Goal: Task Accomplishment & Management: Complete application form

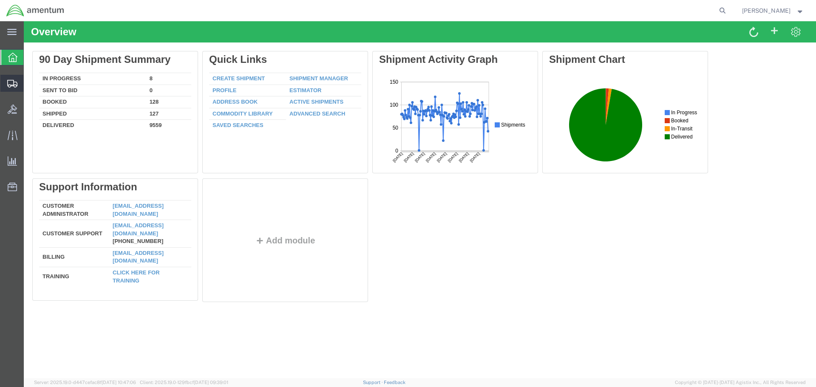
click at [0, 0] on span "Create Shipment" at bounding box center [0, 0] width 0 height 0
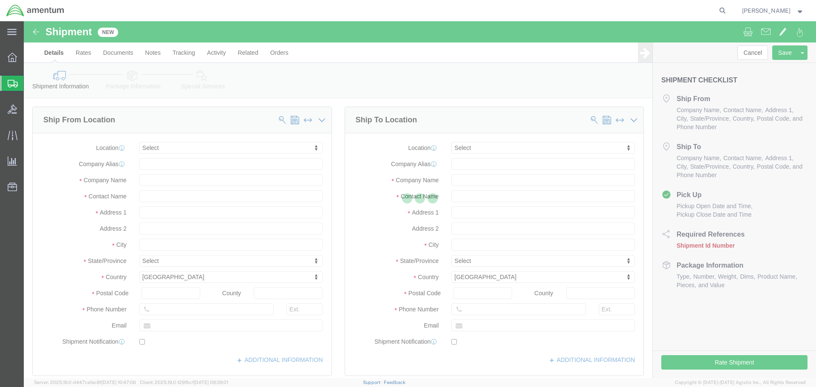
select select
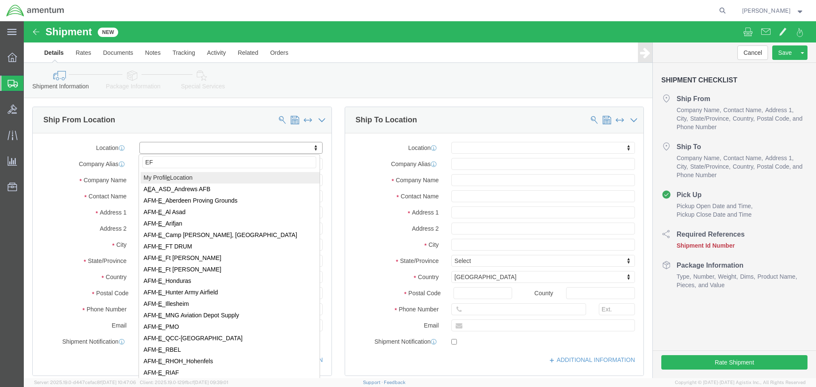
type input "EFO"
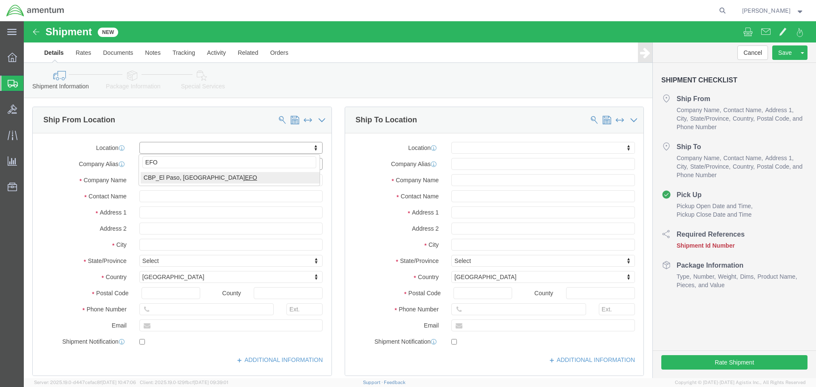
select select "49831"
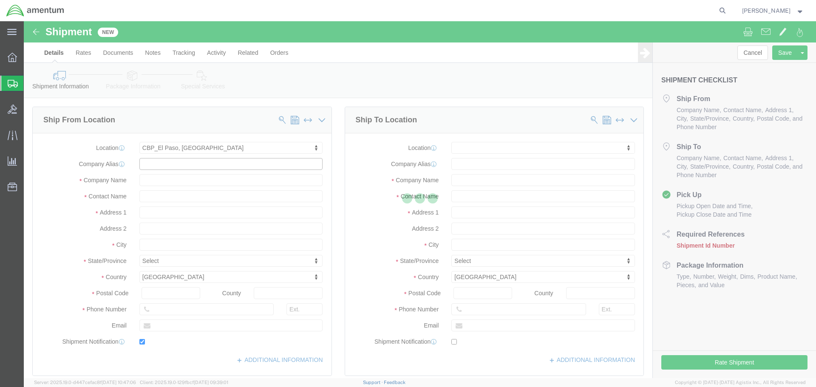
type input "[STREET_ADDRESS][PERSON_NAME]"
type input "79906"
type input "[PHONE_NUMBER]"
type input "[PERSON_NAME][EMAIL_ADDRESS][PERSON_NAME][DOMAIN_NAME]"
checkbox input "true"
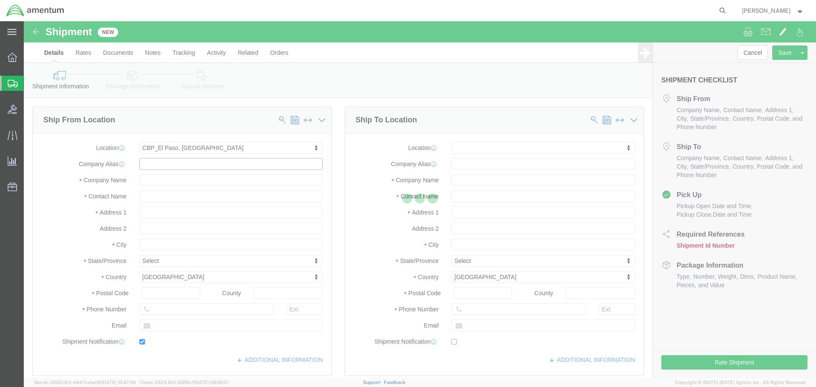
type input "Amentum Services, Inc"
type input "[PERSON_NAME]"
type input "[GEOGRAPHIC_DATA]"
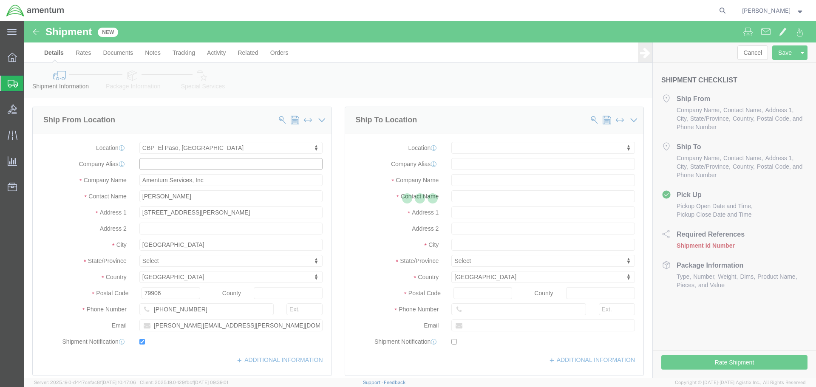
select select "[GEOGRAPHIC_DATA]"
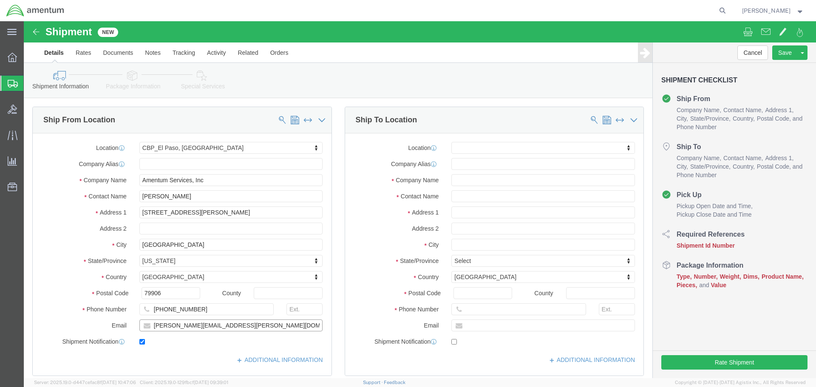
drag, startPoint x: 227, startPoint y: 307, endPoint x: 65, endPoint y: 306, distance: 161.6
click div "Email [PERSON_NAME][EMAIL_ADDRESS][PERSON_NAME][DOMAIN_NAME]"
paste input "[PERSON_NAME].[PERSON_NAME]@associates."
type input "[PERSON_NAME][EMAIL_ADDRESS][PERSON_NAME][DOMAIN_NAME]"
click input "text"
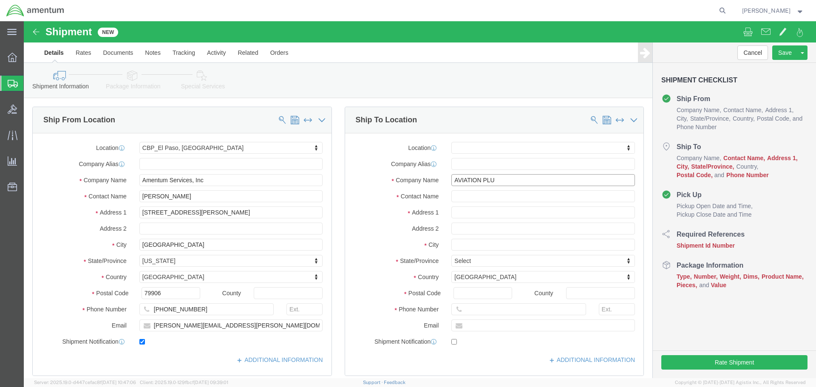
type input "AVIATION PLUS"
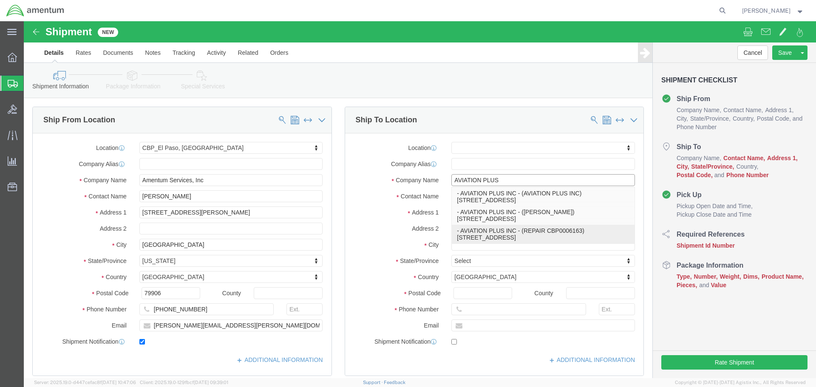
click p "- AVIATION PLUS INC - (REPAIR CBP0006163) [STREET_ADDRESS]"
select select
type input "[STREET_ADDRESS]"
type input "33186"
type input "[PHONE_NUMBER]"
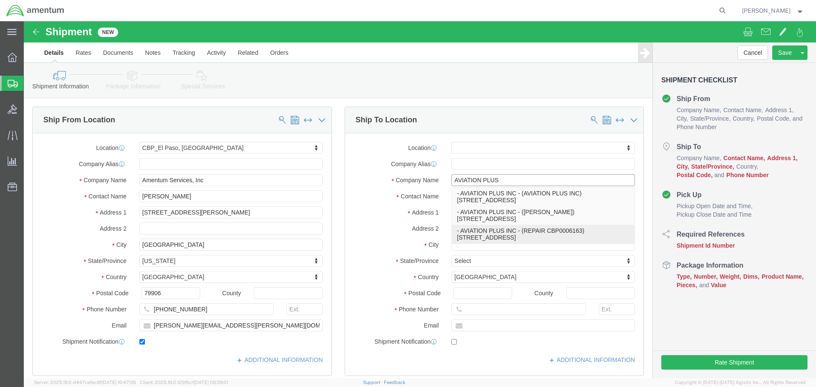
type input "AVIATION PLUS INC"
type input "REPAIR CBP0006163"
type input "[GEOGRAPHIC_DATA]"
select select "FL"
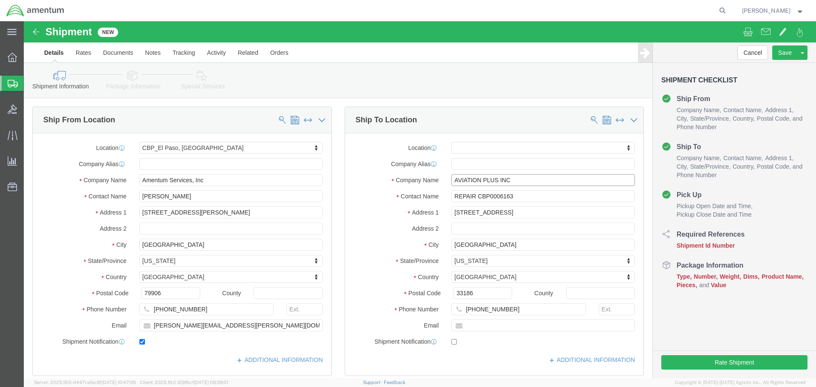
type input "AVIATION PLUS INC"
click input "REPAIR CBP0006163"
type input "REPAIR CBP0044265"
click input "REPAIR CBP0044265"
drag, startPoint x: 503, startPoint y: 176, endPoint x: 456, endPoint y: 175, distance: 47.6
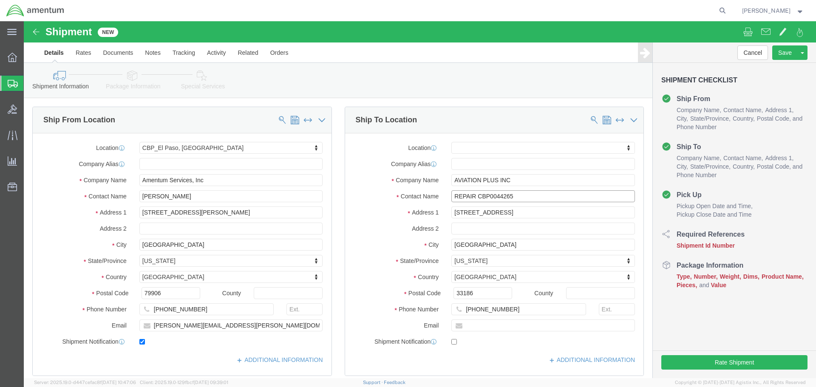
click input "REPAIR CBP0044265"
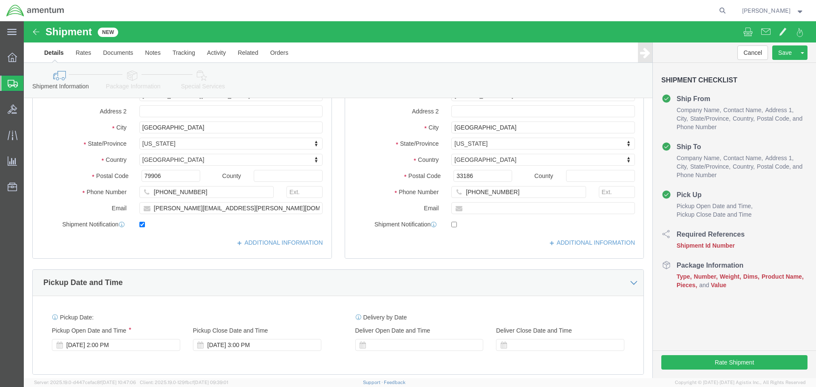
scroll to position [298, 0]
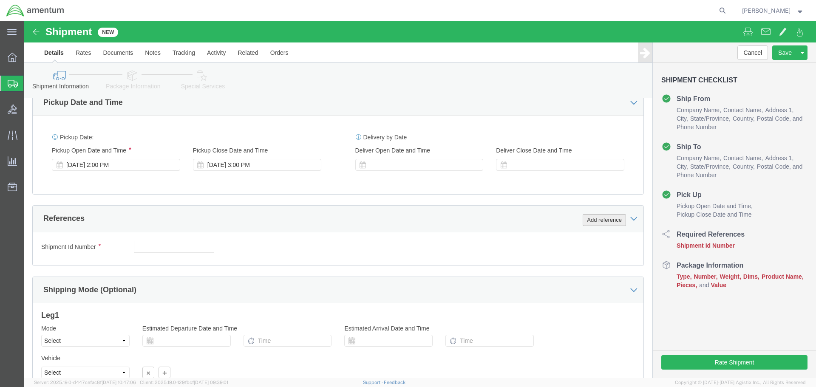
click button "Add reference"
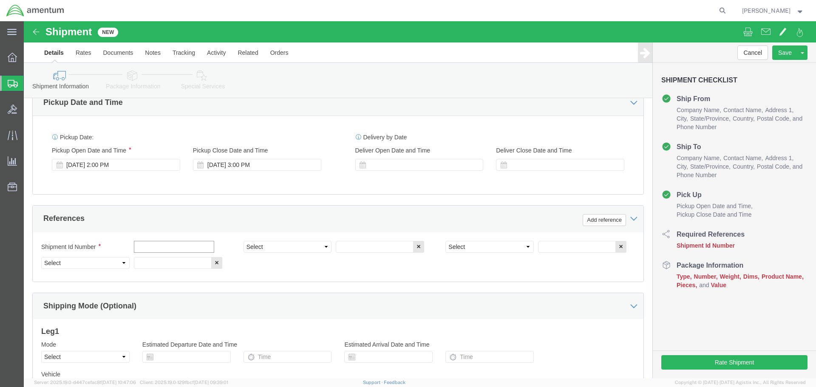
click input "text"
paste input "BP0044265"
click input "BP0044265"
drag, startPoint x: 173, startPoint y: 228, endPoint x: 66, endPoint y: 226, distance: 107.2
click div "Shipment Id Number CBP0044265"
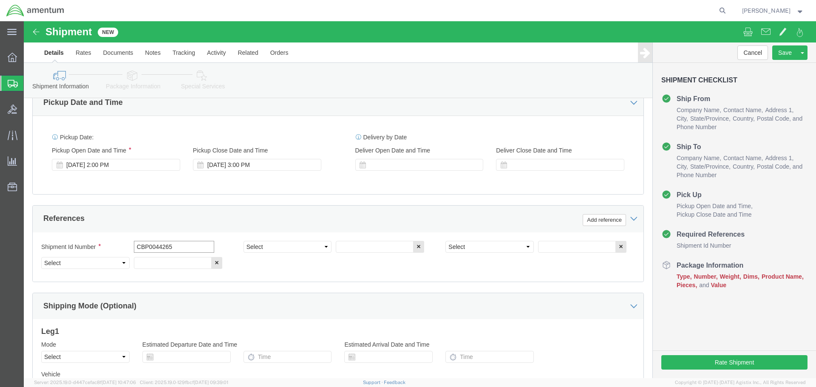
type input "CBP0044265"
select select "CUSTREF"
paste input "CBP0044265"
type input "CBP0044265"
select select "DEPT"
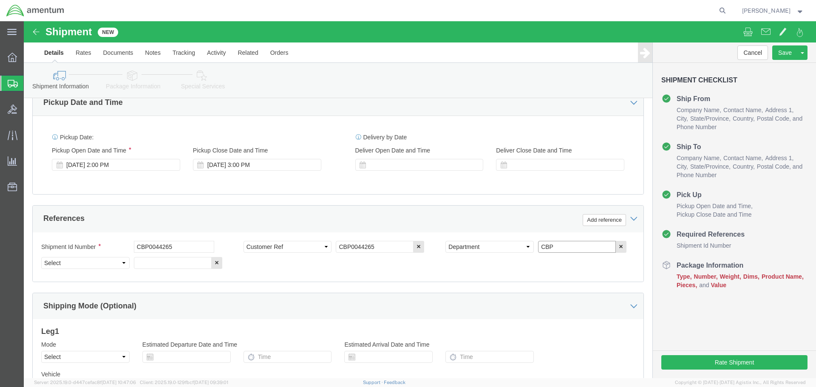
type input "CBP"
select select "PROJNUM"
type input "6118.03.03.2219.000.NLS.0000"
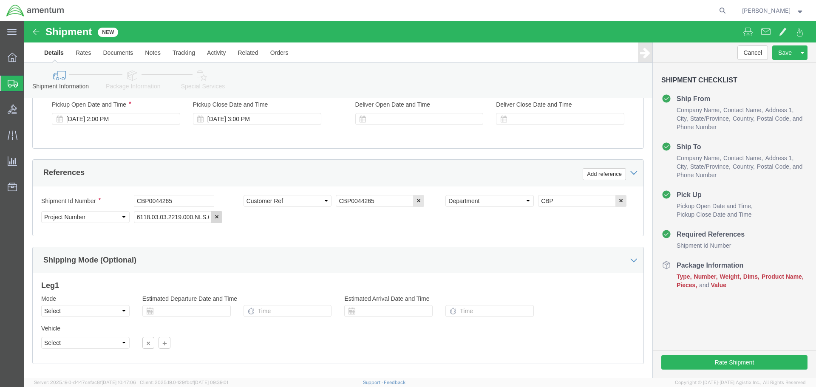
scroll to position [389, 0]
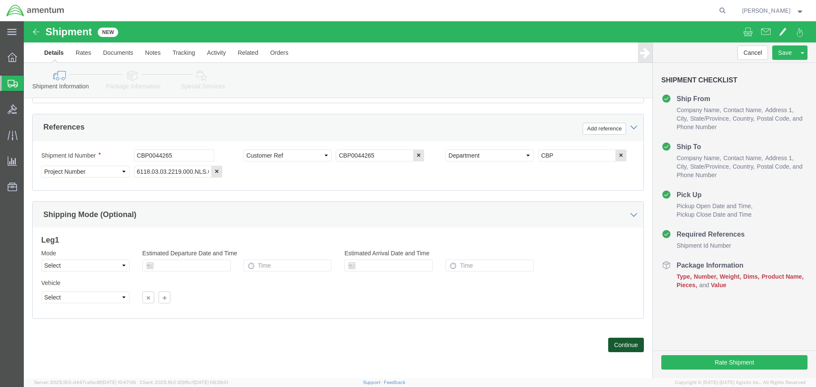
drag, startPoint x: 586, startPoint y: 323, endPoint x: 593, endPoint y: 349, distance: 27.1
click button "Continue"
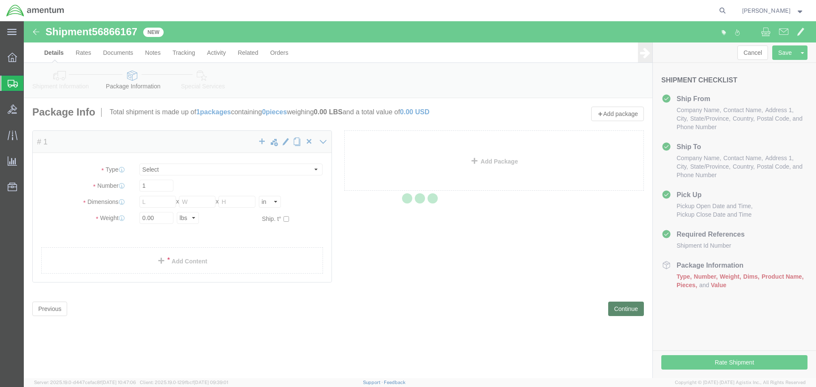
select select "CBOX"
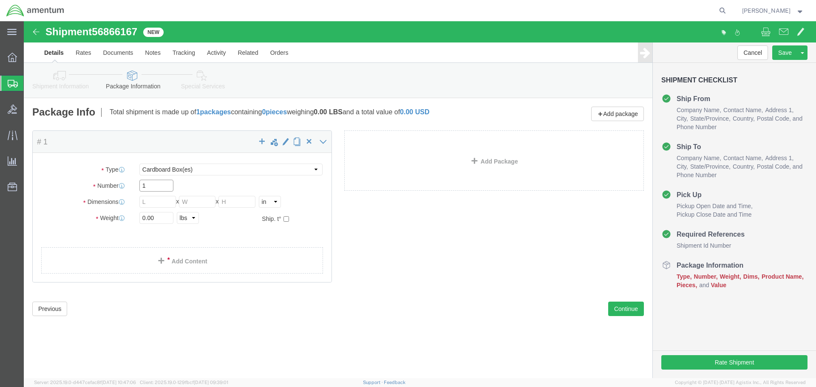
click input "1"
type input "7"
type input "5"
type input "2"
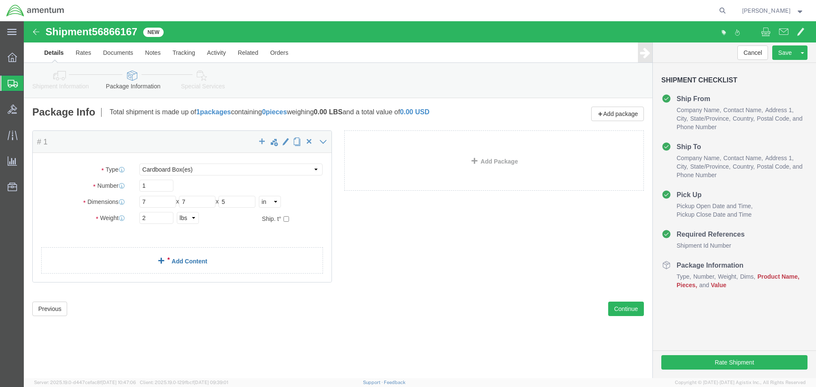
click link "Add Content"
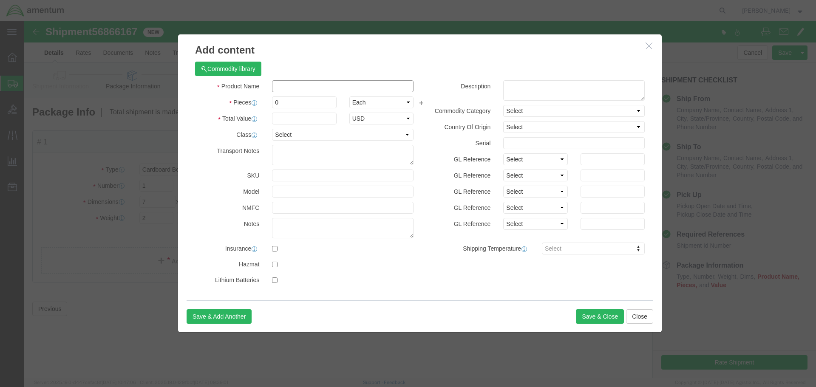
click input "text"
type input "AIRCRAFT PARTS"
type input "1"
type input "100"
click button "Save & Close"
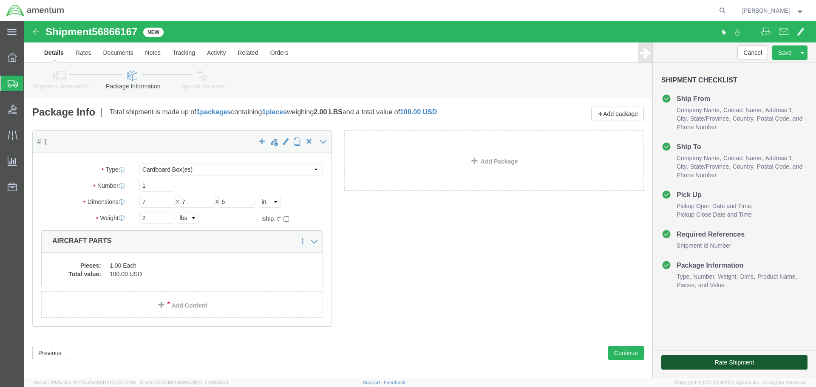
click button "Rate Shipment"
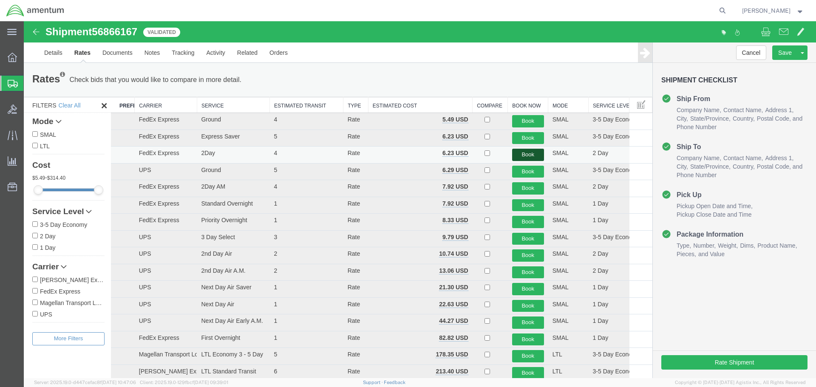
click at [519, 154] on button "Book" at bounding box center [528, 155] width 32 height 12
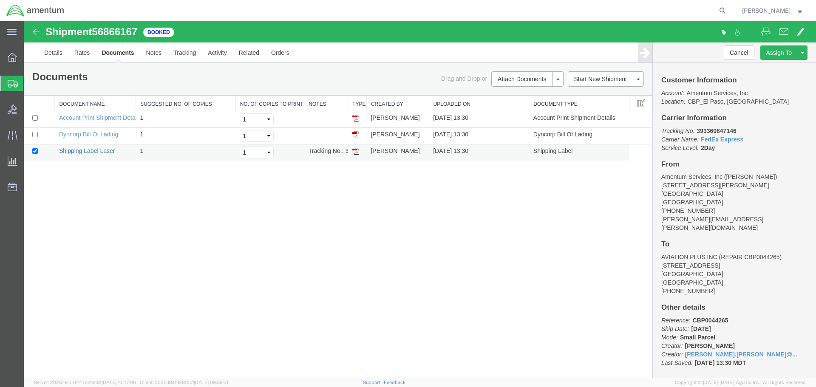
click at [108, 149] on link "Shipping Label Laser" at bounding box center [87, 151] width 56 height 7
click at [775, 64] on link "Clone Shipment" at bounding box center [771, 66] width 74 height 13
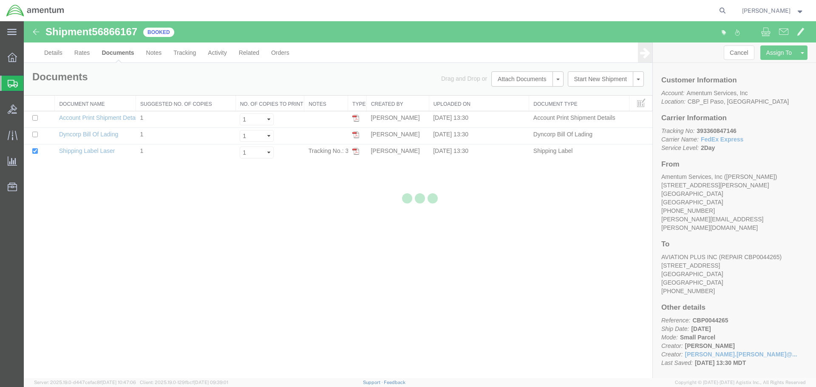
select select "49831"
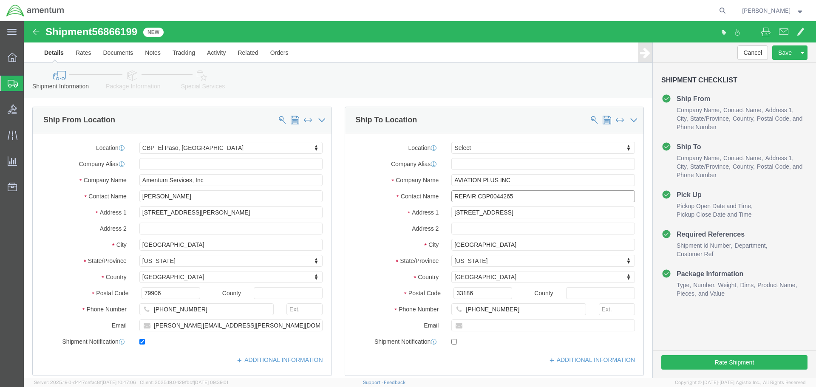
click input "REPAIR CBP0044265"
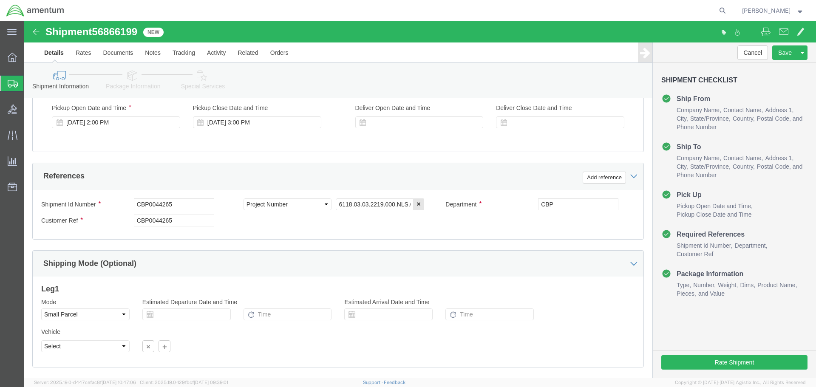
type input "REPAIR CBP0044199"
click input "CBP0044265"
type input "CBP0044199"
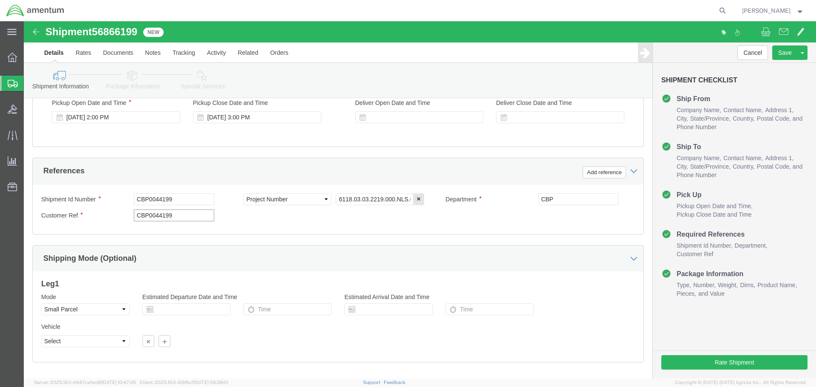
scroll to position [389, 0]
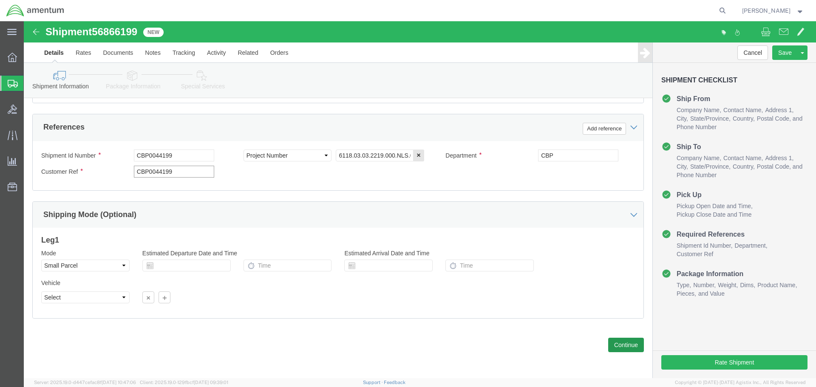
type input "CBP0044199"
click button "Continue"
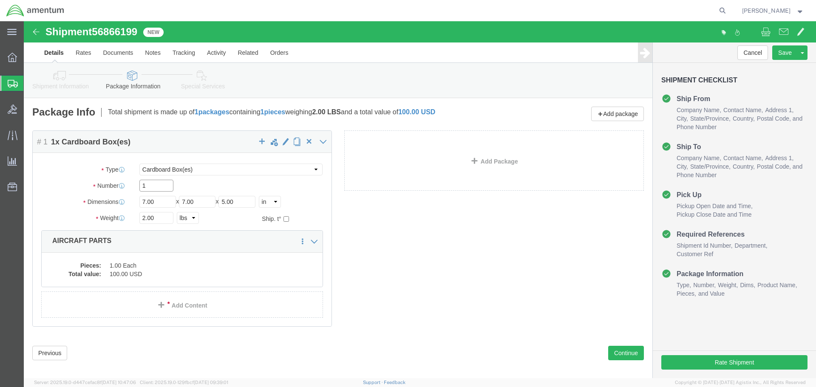
click input "1"
type input "20"
type input "12"
type input "22"
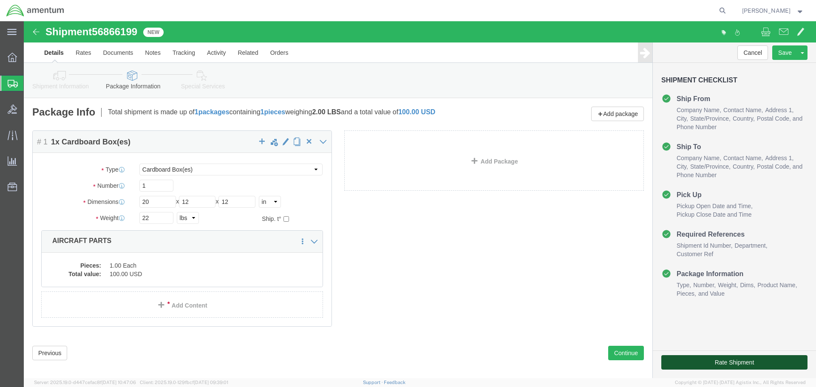
click button "Rate Shipment"
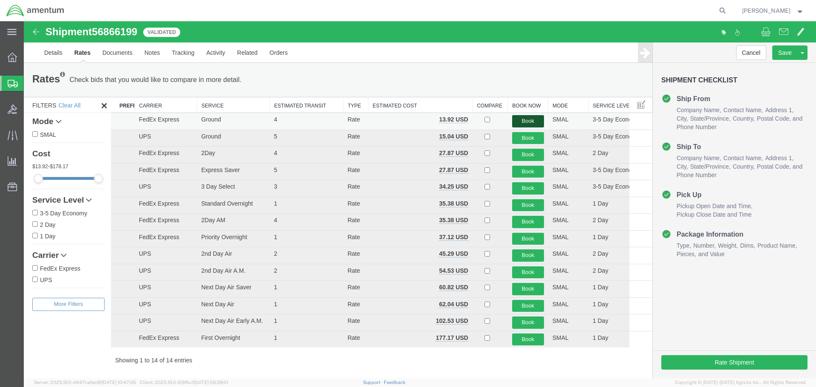
click at [517, 121] on button "Book" at bounding box center [528, 121] width 32 height 12
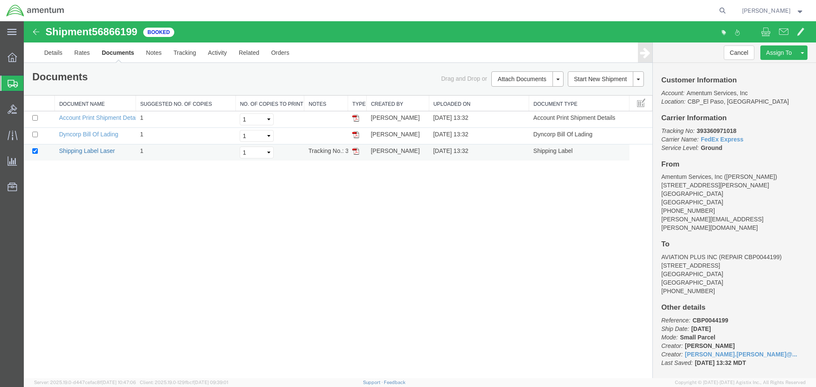
click at [80, 150] on link "Shipping Label Laser" at bounding box center [87, 151] width 56 height 7
click at [778, 68] on link "Clone Shipment" at bounding box center [771, 66] width 74 height 13
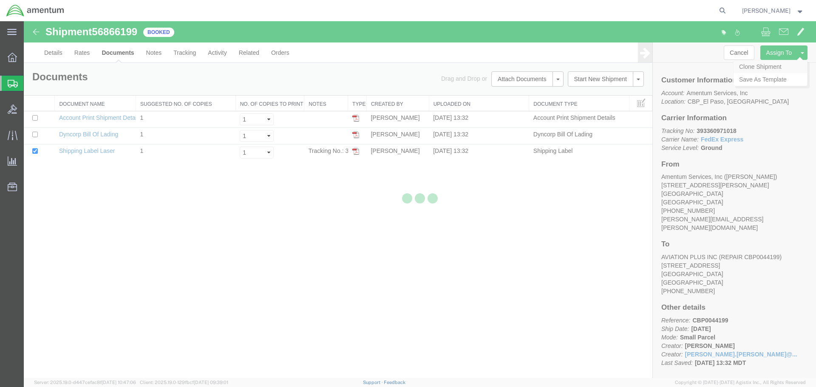
select select "49831"
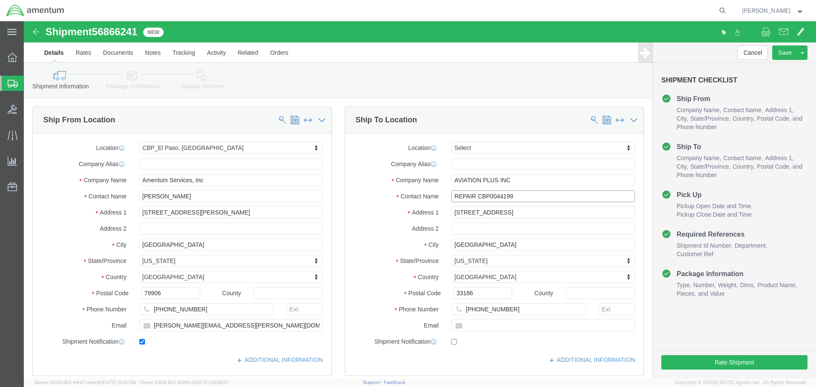
click input "REPAIR CBP0044199"
drag, startPoint x: 500, startPoint y: 173, endPoint x: 401, endPoint y: 233, distance: 115.8
click div "Location Select Select My Profile Location [PHONE_NUMBER] [PHONE_NUMBER] [PHONE…"
click input "REPAIR CBP0044200"
drag, startPoint x: 492, startPoint y: 176, endPoint x: 468, endPoint y: 176, distance: 23.4
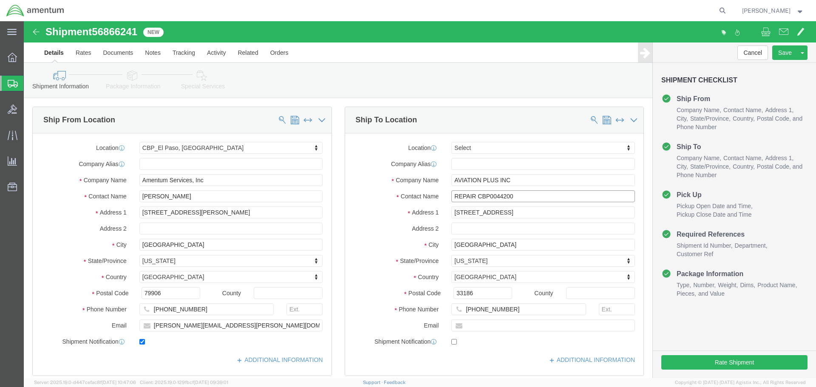
click input "REPAIR CBP0044200"
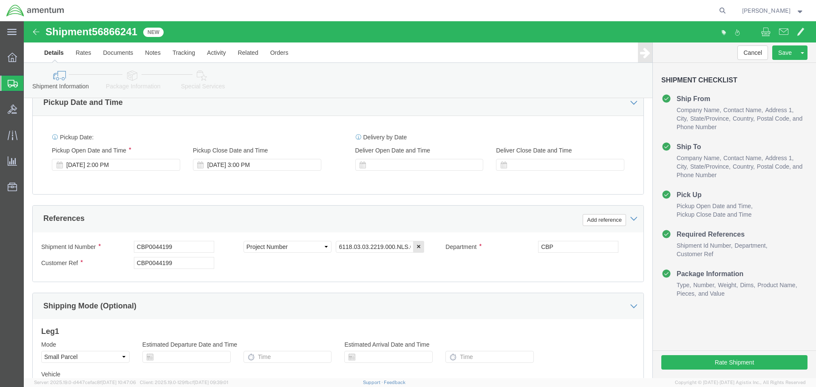
type input "REPAIR CBP0044200"
click input "CBP0044199"
paste input "200"
type input "CBP0044200"
paste input "200"
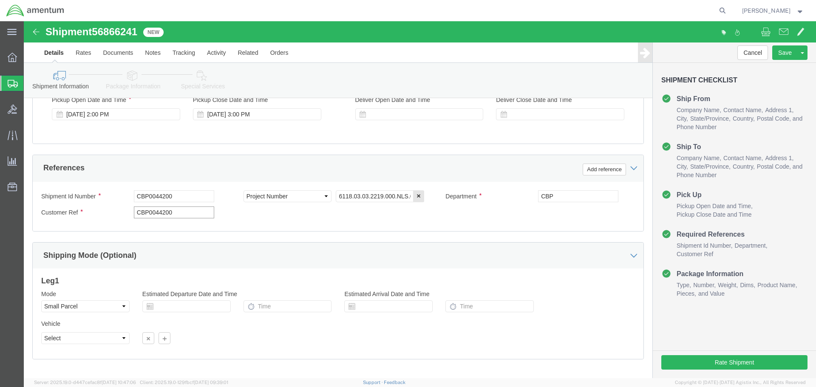
scroll to position [389, 0]
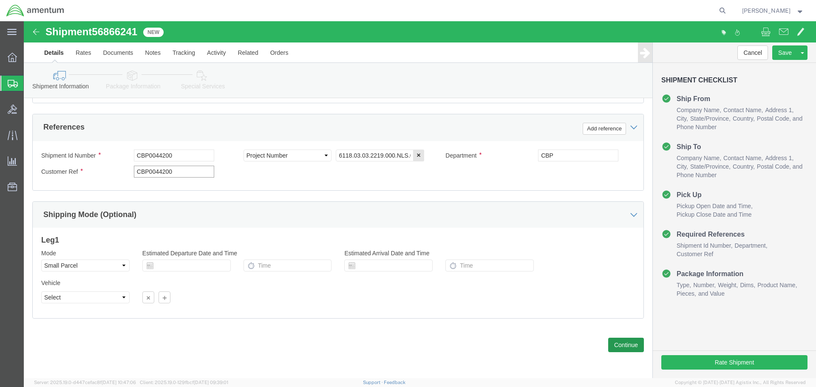
type input "CBP0044200"
click button "Continue"
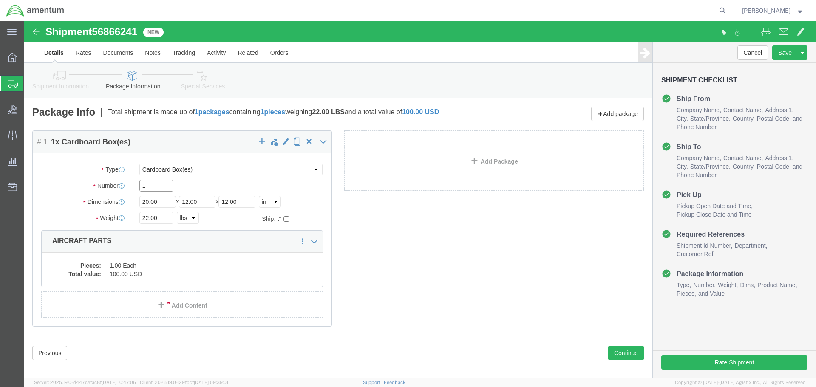
click input "1"
type input "18"
type input "12"
click button "Rate Shipment"
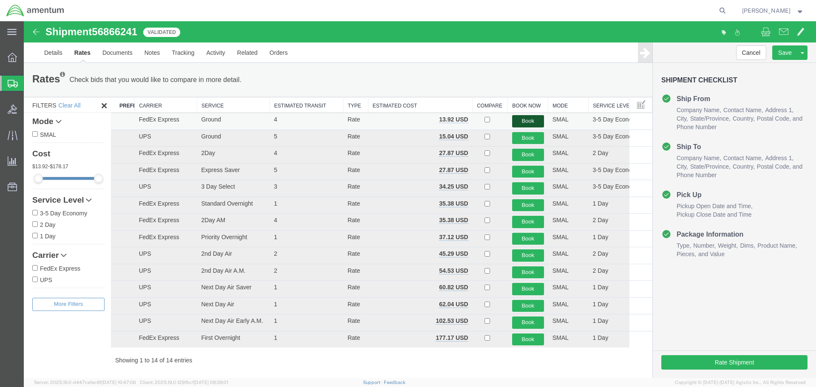
click at [514, 120] on button "Book" at bounding box center [528, 121] width 32 height 12
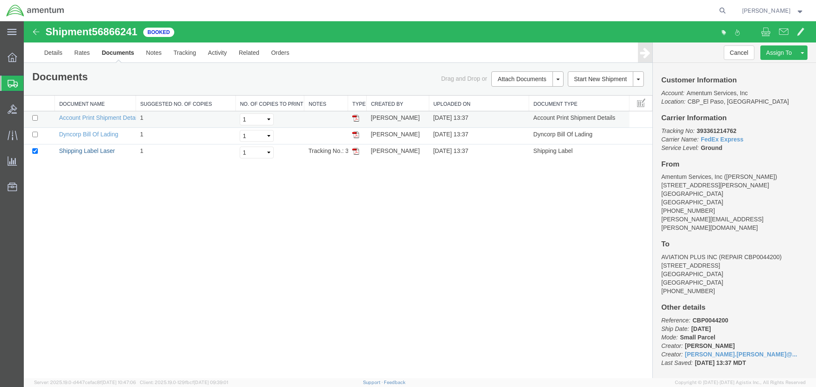
drag, startPoint x: 106, startPoint y: 149, endPoint x: 599, endPoint y: 126, distance: 493.3
click at [106, 149] on link "Shipping Label Laser" at bounding box center [87, 151] width 56 height 7
click at [771, 66] on link "Clone Shipment" at bounding box center [771, 66] width 74 height 13
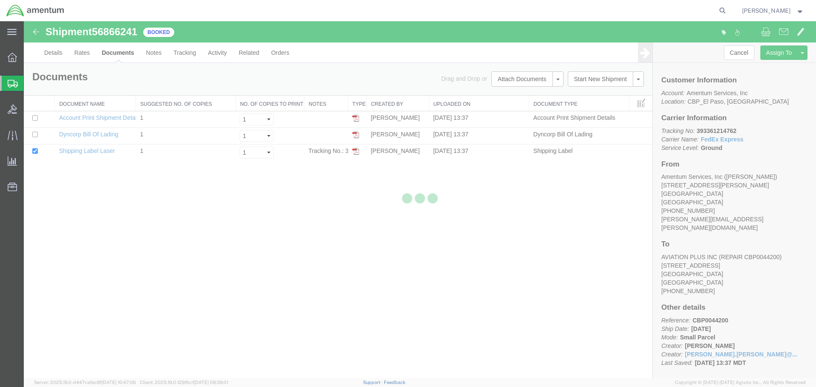
select select "49831"
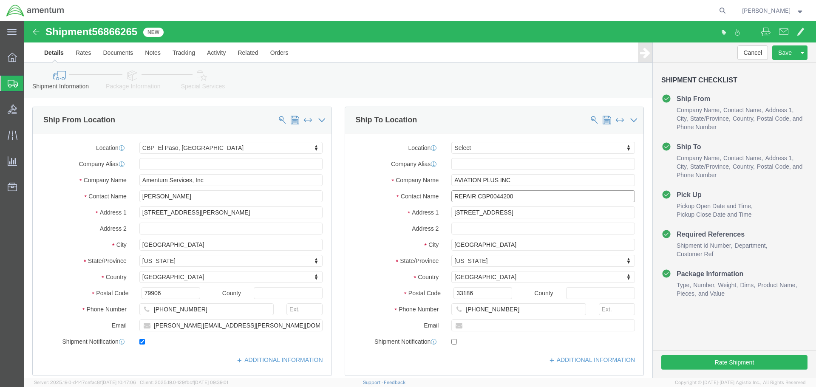
click input "REPAIR CBP0044200"
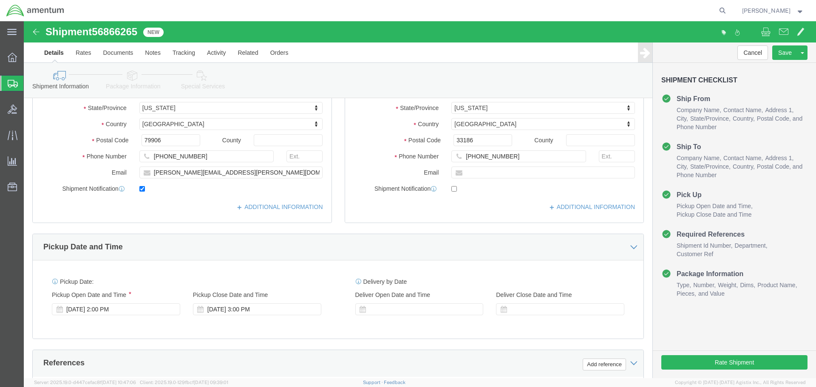
scroll to position [340, 0]
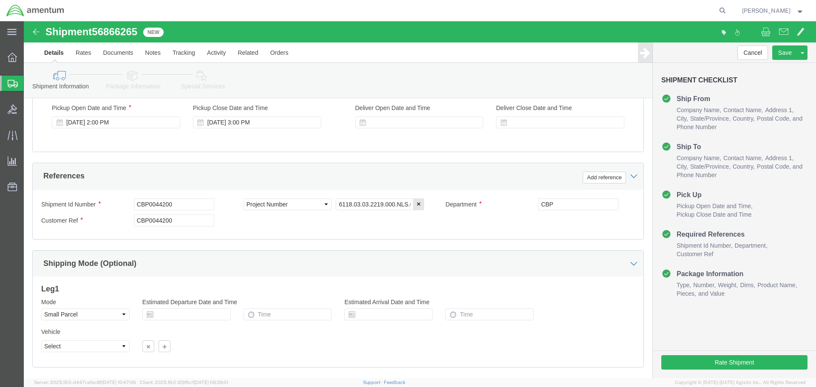
type input "REPAIR CBP0044201"
click input "CBP0044200"
type input "CBP0044201"
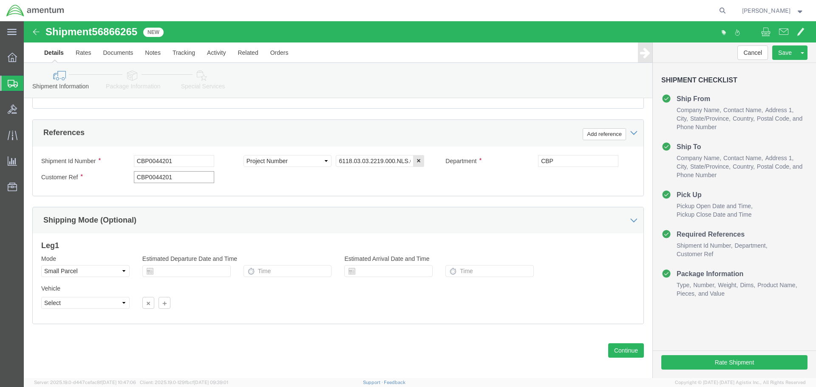
scroll to position [389, 0]
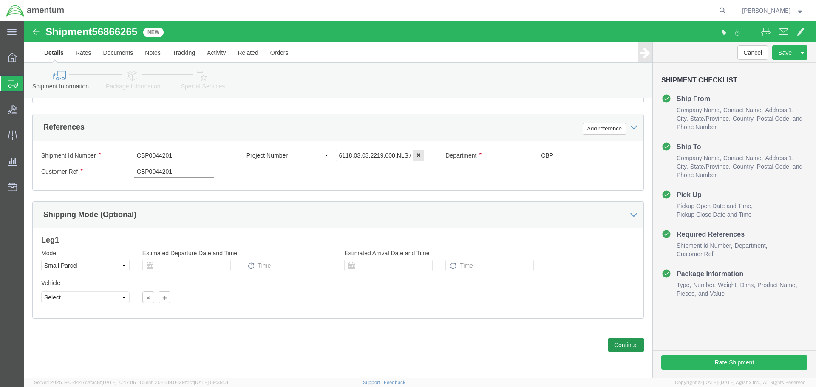
type input "CBP0044201"
click button "Continue"
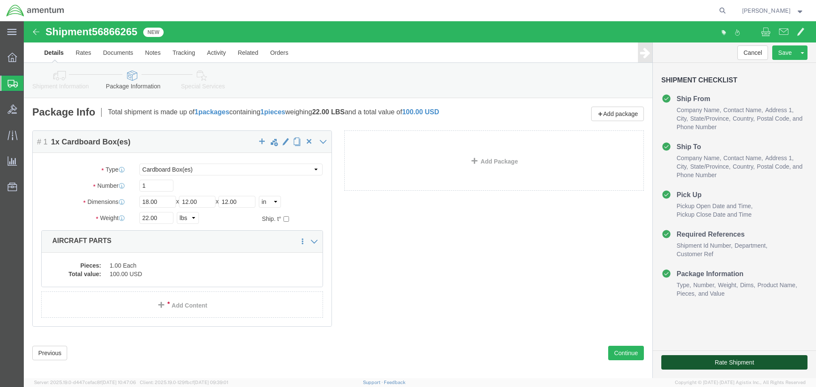
click button "Rate Shipment"
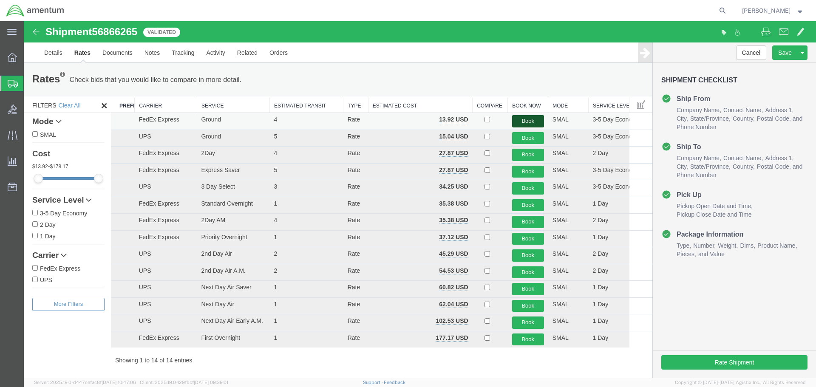
click at [530, 120] on button "Book" at bounding box center [528, 121] width 32 height 12
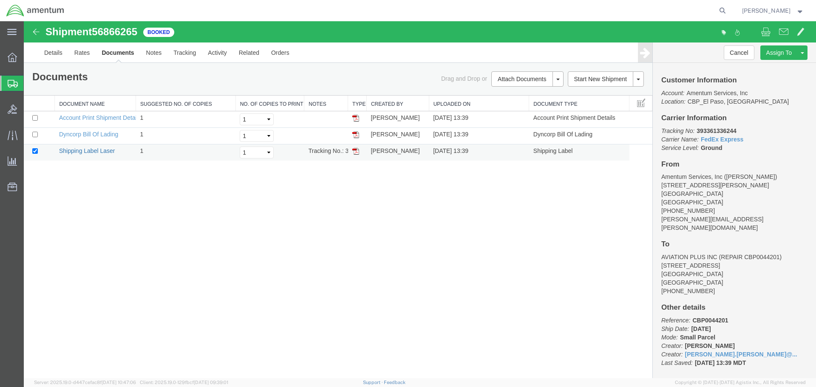
click at [107, 151] on link "Shipping Label Laser" at bounding box center [87, 151] width 56 height 7
drag, startPoint x: 82, startPoint y: 152, endPoint x: 87, endPoint y: 149, distance: 6.1
click at [82, 152] on link "Shipping Label Laser" at bounding box center [87, 151] width 56 height 7
click at [766, 68] on link "Clone Shipment" at bounding box center [771, 66] width 74 height 13
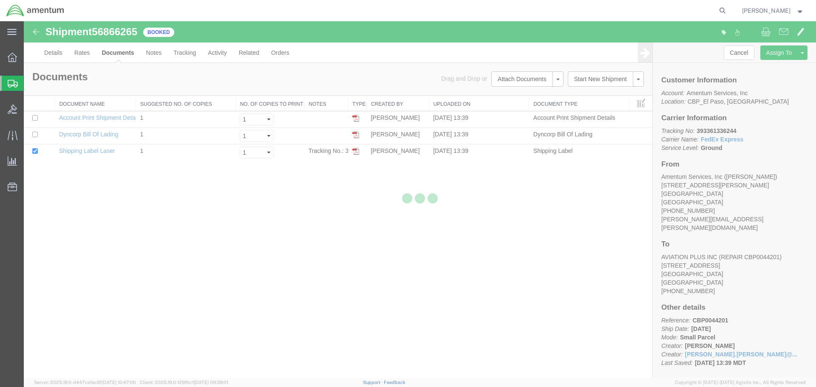
select select "49831"
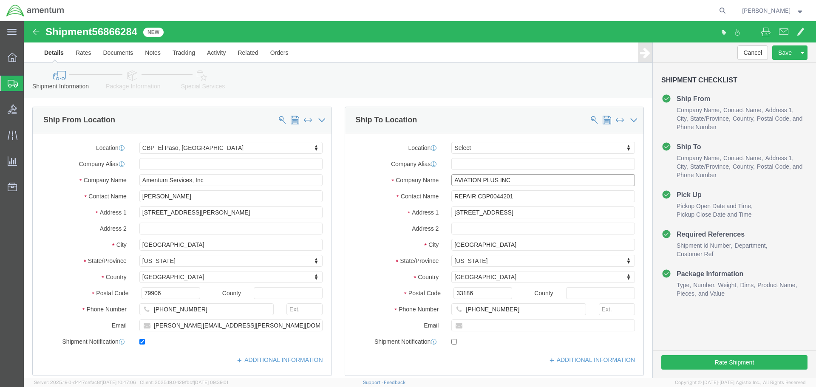
click input "AVIATION PLUS INC"
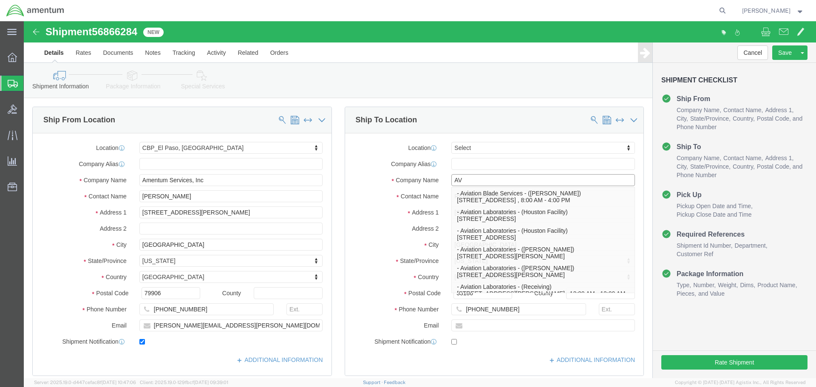
type input "A"
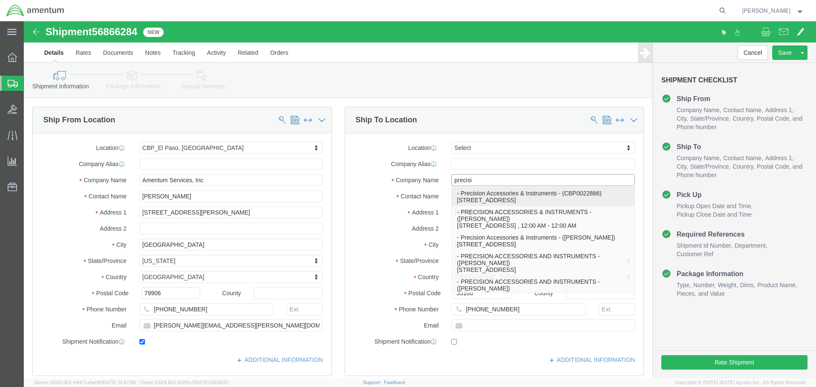
click p "- Precision Accessories & Instruments - (CBP0022886) [STREET_ADDRESS]"
type input "Precision Accessories & Instruments"
type input "CBP0022886"
type input "[STREET_ADDRESS]"
type input "[GEOGRAPHIC_DATA]"
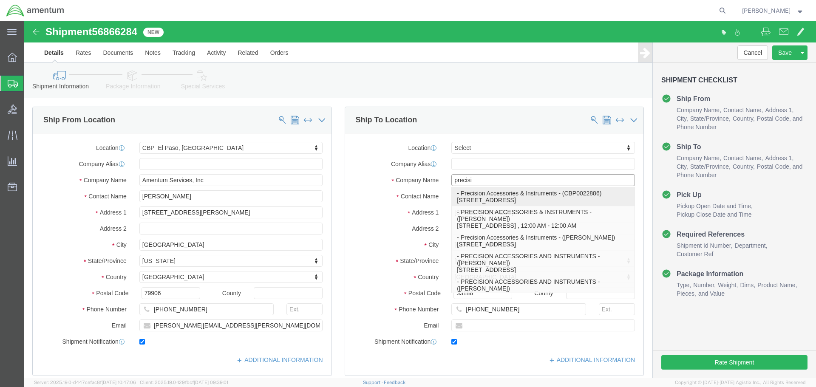
type input "30349"
type input "[PHONE_NUMBER]"
type input "[EMAIL_ADDRESS][DOMAIN_NAME]"
checkbox input "true"
select select "GA"
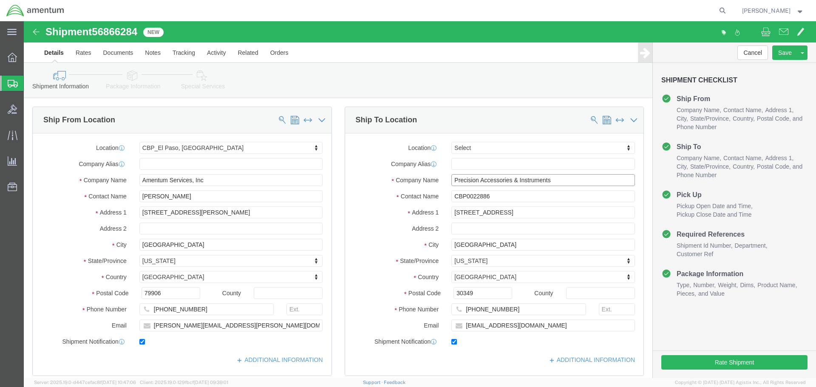
type input "Precision Accessories & Instruments"
click input "CBP0022886"
click input "[EMAIL_ADDRESS][DOMAIN_NAME]"
type input "r"
checkbox input "false"
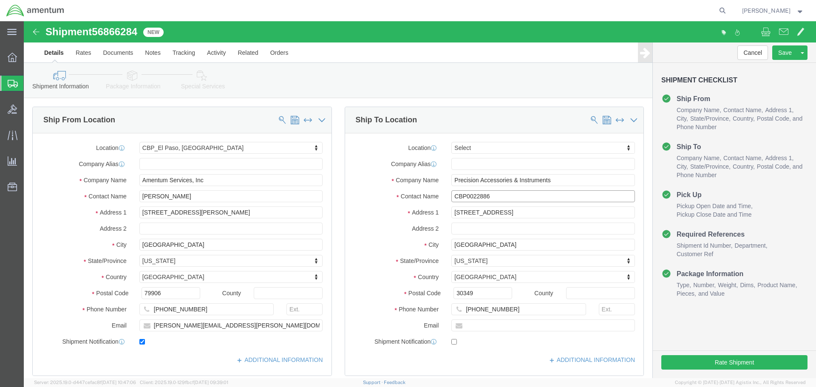
click input "CBP0022886"
type input "C"
drag, startPoint x: 505, startPoint y: 174, endPoint x: 415, endPoint y: 171, distance: 90.6
click div "Contact Name CBP0044316-323"
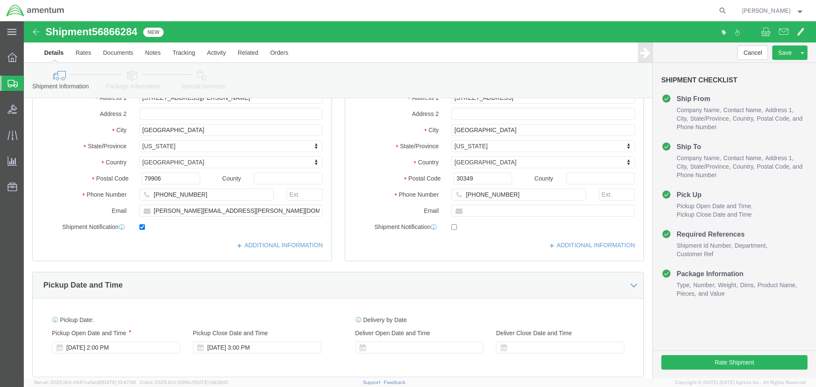
scroll to position [383, 0]
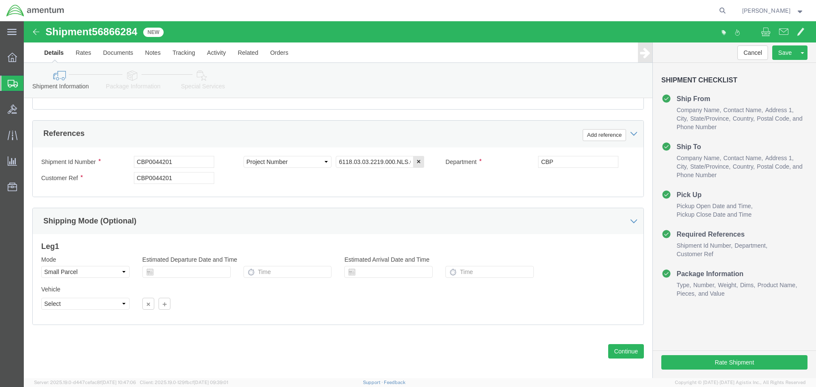
type input "CBP0044316-323"
drag, startPoint x: 182, startPoint y: 145, endPoint x: 70, endPoint y: 148, distance: 112.3
click div "Shipment Id Number CBP0044201"
paste input "316-323"
type input "CBP0044316-323"
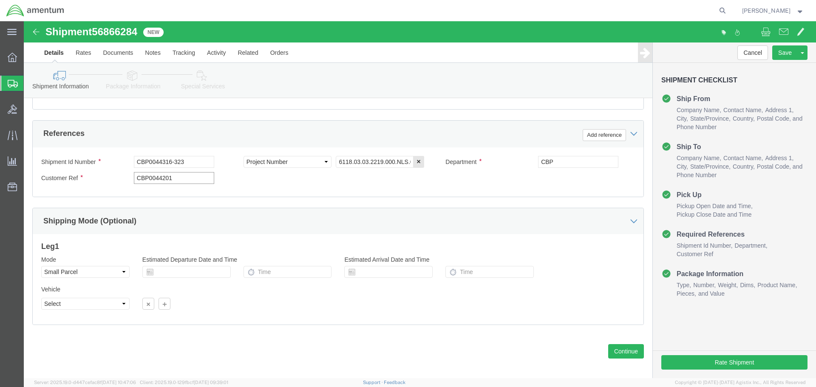
paste input "316-323"
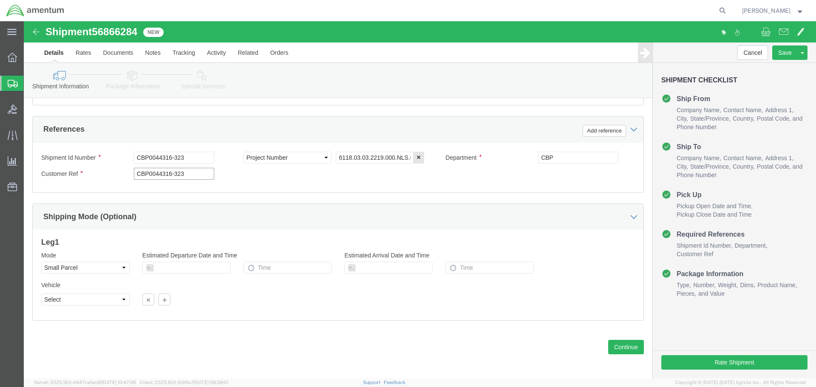
scroll to position [389, 0]
type input "CBP0044316-323"
drag, startPoint x: 585, startPoint y: 324, endPoint x: 580, endPoint y: 327, distance: 5.3
click button "Continue"
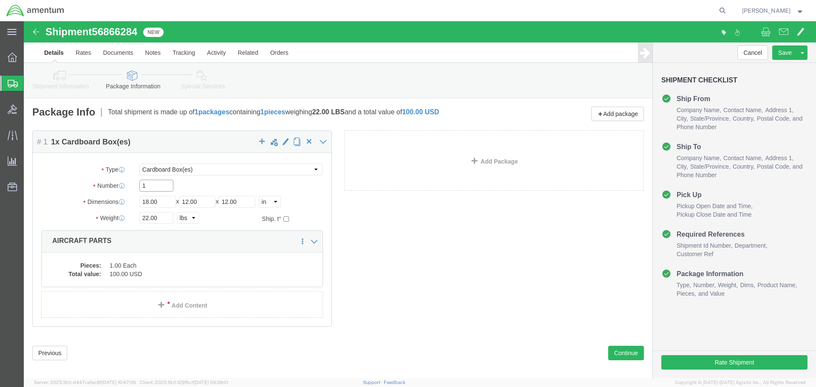
click input "1"
type input "12"
type input "9"
type input "25"
click div "Pieces: 1.00 Each Total value: 100.00 USD"
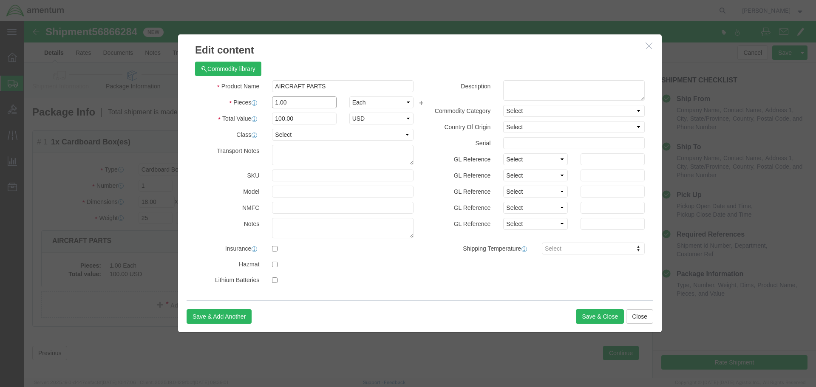
click input "1.00"
type input "1"
type input "8"
type input "800"
click button "Save & Close"
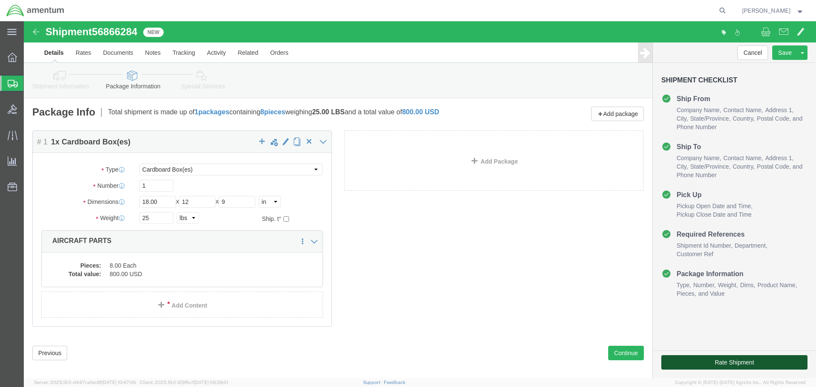
click button "Rate Shipment"
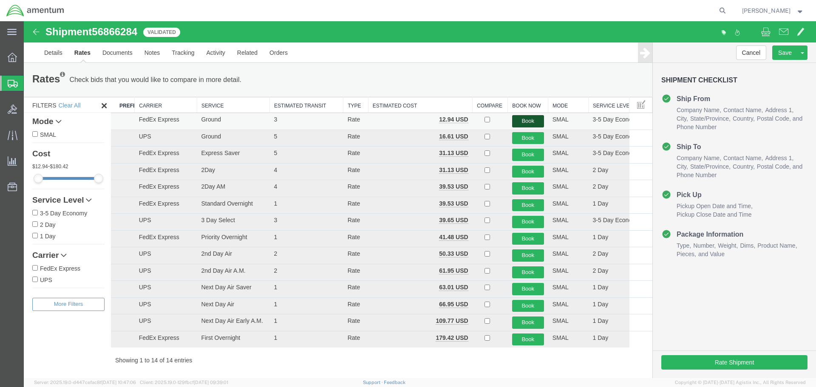
click at [518, 120] on button "Book" at bounding box center [528, 121] width 32 height 12
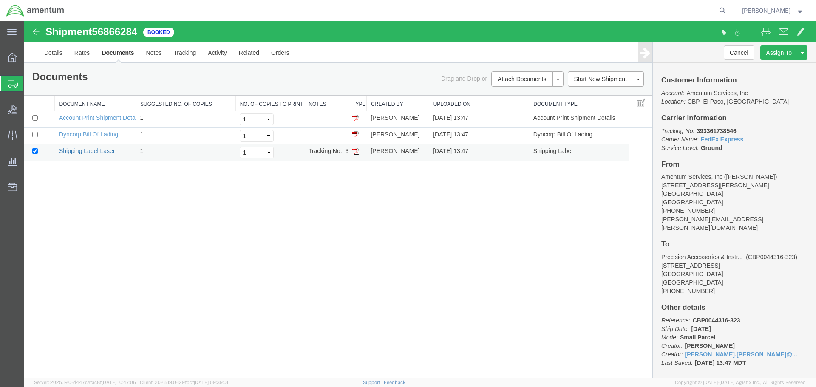
click at [96, 148] on link "Shipping Label Laser" at bounding box center [87, 151] width 56 height 7
click at [778, 66] on link "Clone Shipment" at bounding box center [771, 66] width 74 height 13
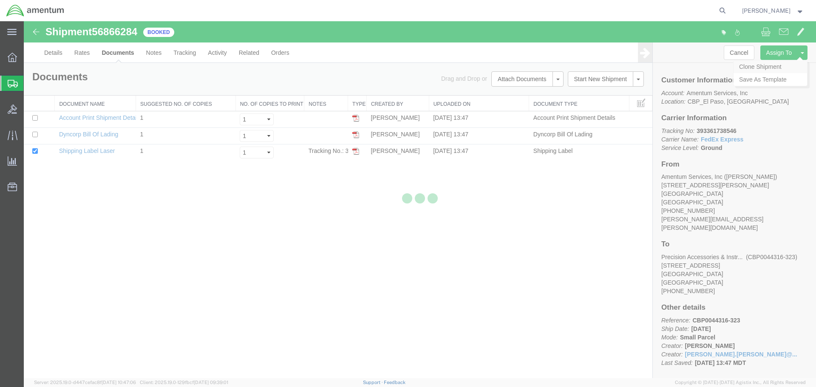
select select "49831"
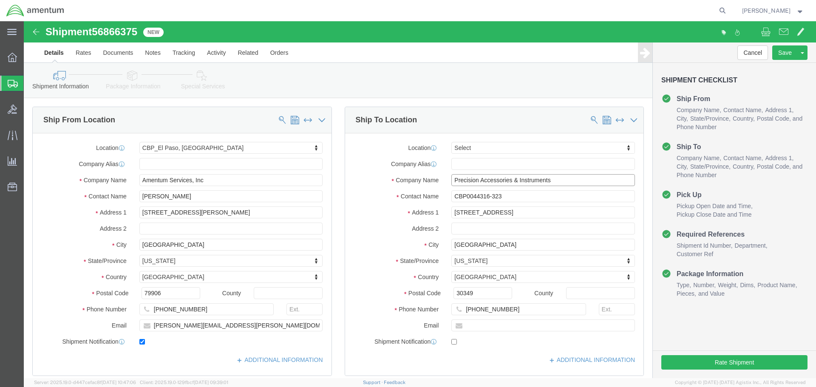
click input "Precision Accessories & Instruments"
type input "P"
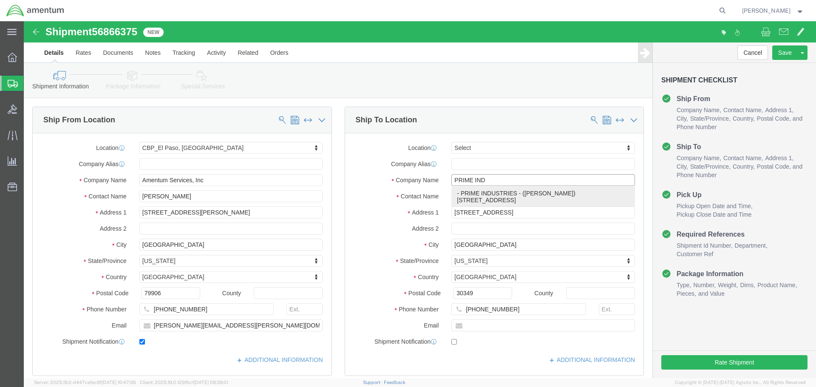
click p "- PRIME INDUSTRIES - ([PERSON_NAME]) [STREET_ADDRESS]"
type input "PRIME INDUSTRIES"
type input "[PERSON_NAME]"
type input "[STREET_ADDRESS]"
type input "[GEOGRAPHIC_DATA]"
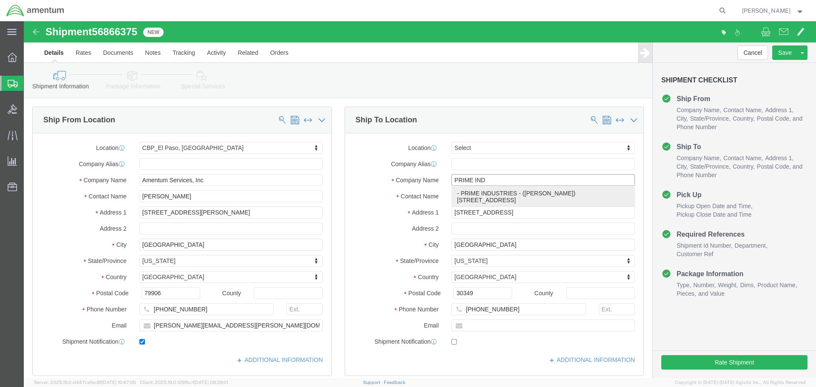
type input "30269"
type input "[PHONE_NUMBER]"
select select "GA"
type input "PRIME INDUSTRIES"
click input "[PERSON_NAME]"
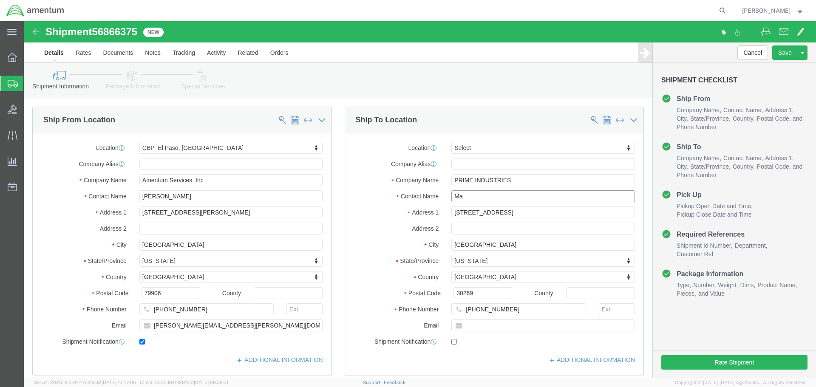
type input "M"
drag, startPoint x: 527, startPoint y: 177, endPoint x: 416, endPoint y: 180, distance: 111.0
click div "Contact Name CBP0044324-326 CBP"
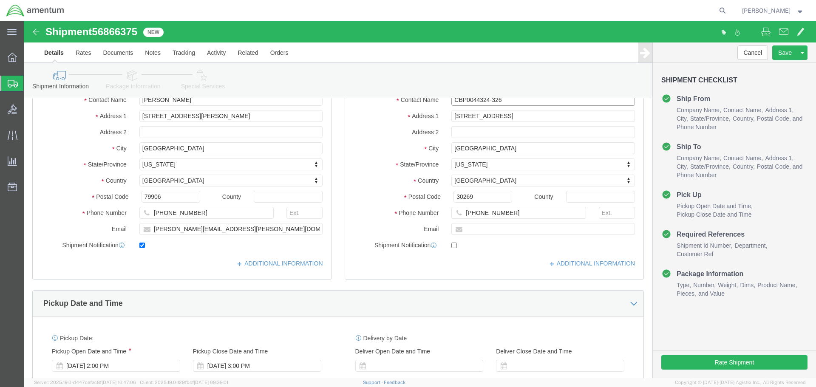
scroll to position [255, 0]
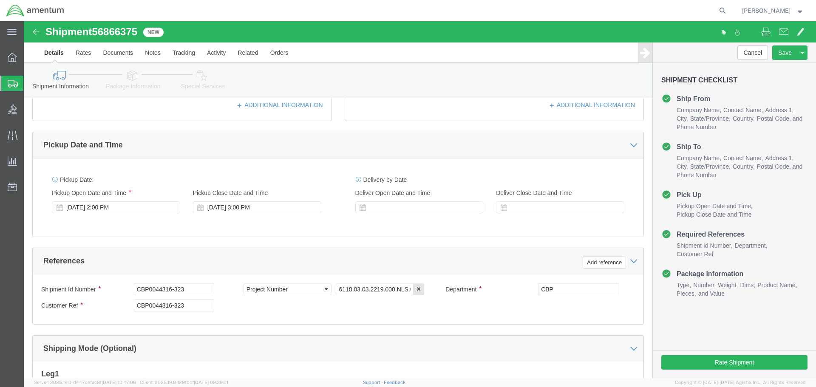
type input "CBP0044324-326"
drag, startPoint x: 170, startPoint y: 273, endPoint x: 51, endPoint y: 273, distance: 119.5
click div "Shipment Id Number CBP0044316-323"
paste input "24-326"
type input "CBP0044324-326"
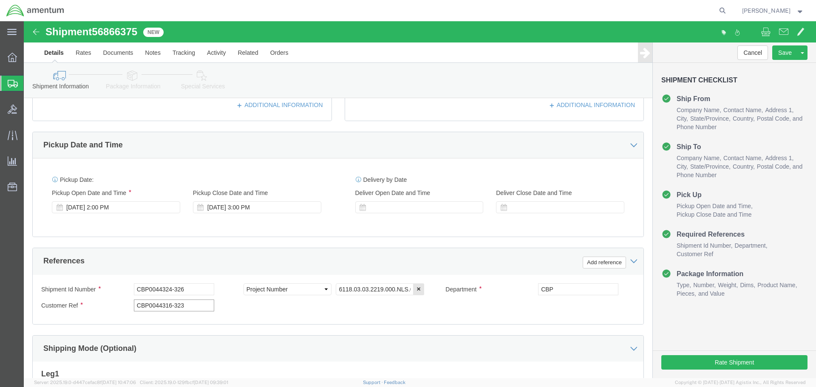
paste input "24-326"
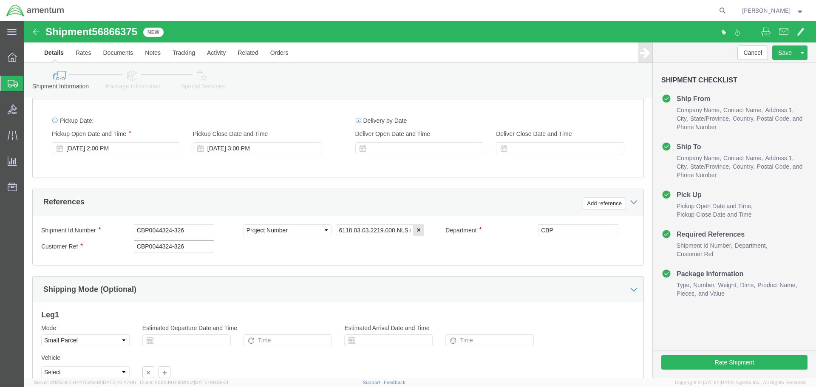
scroll to position [389, 0]
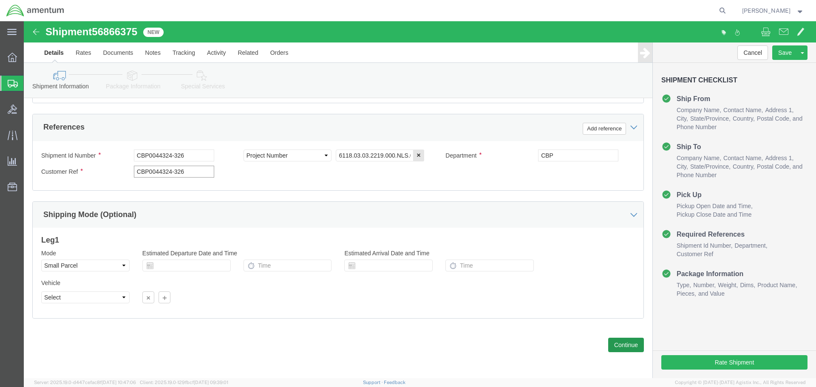
type input "CBP0044324-326"
click button "Continue"
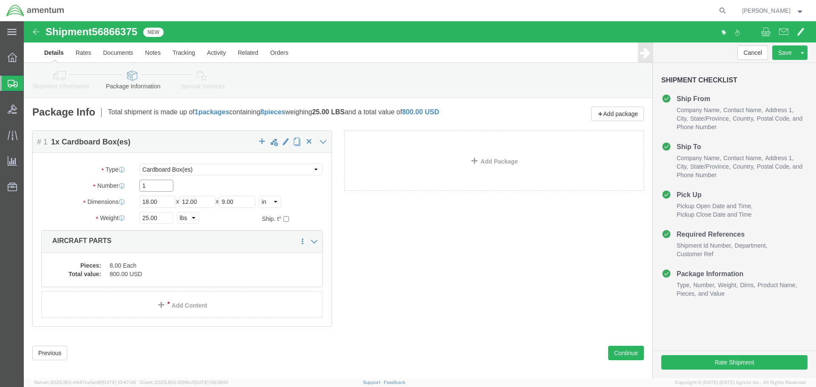
click input "1"
type input "12"
type input "10"
type input "8"
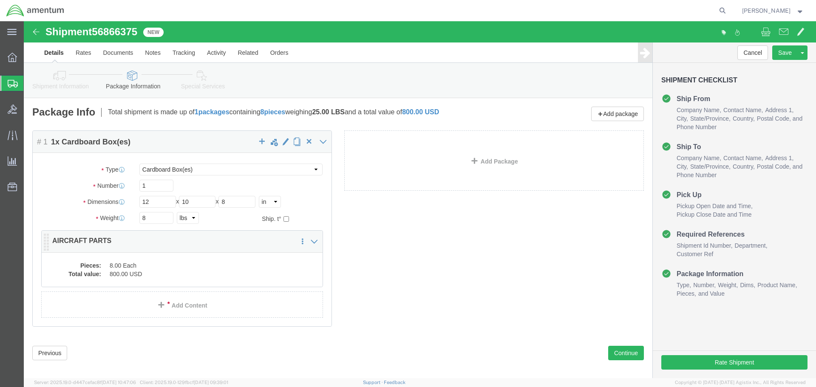
click dd "8.00 Each"
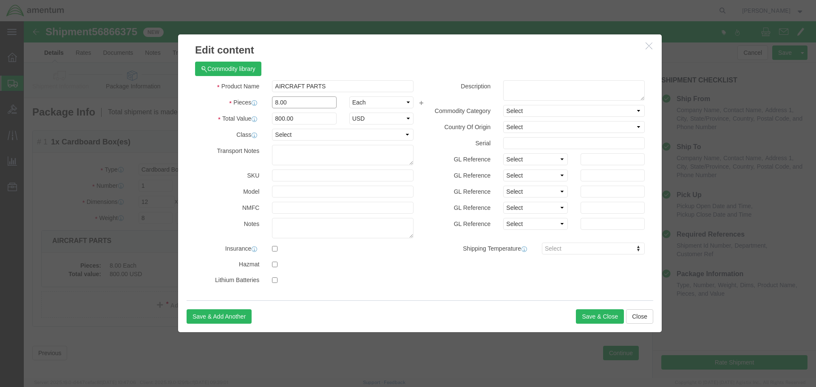
click input "8.00"
type input "8"
type input "3"
type input "300"
click button "Save & Close"
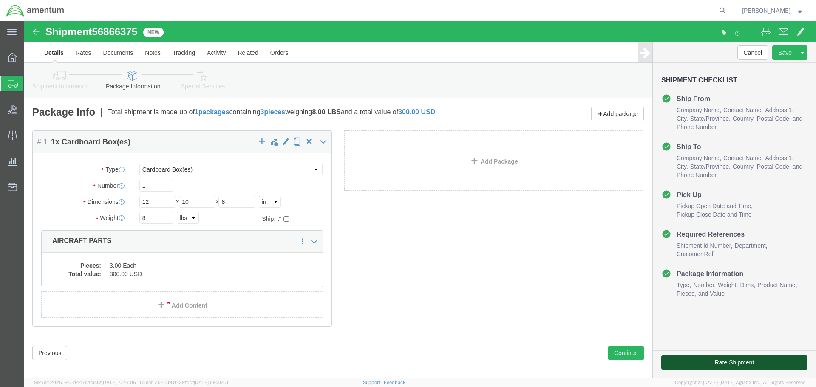
click button "Rate Shipment"
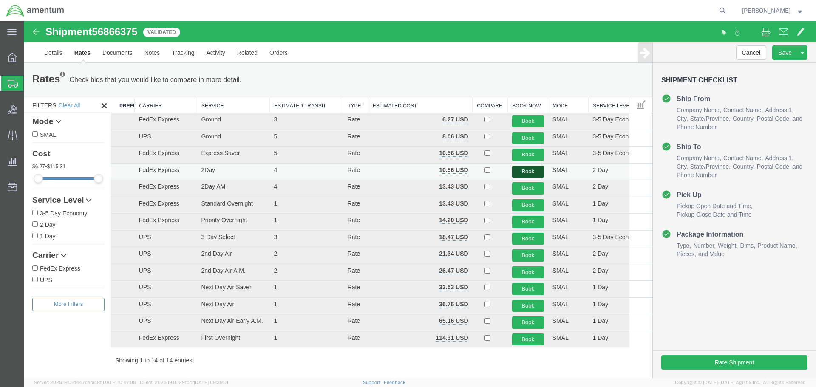
click at [520, 168] on button "Book" at bounding box center [528, 172] width 32 height 12
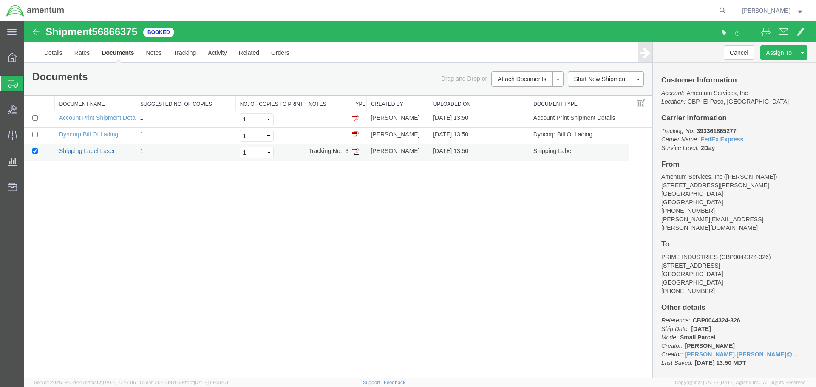
click at [85, 153] on link "Shipping Label Laser" at bounding box center [87, 151] width 56 height 7
